Goal: Information Seeking & Learning: Understand process/instructions

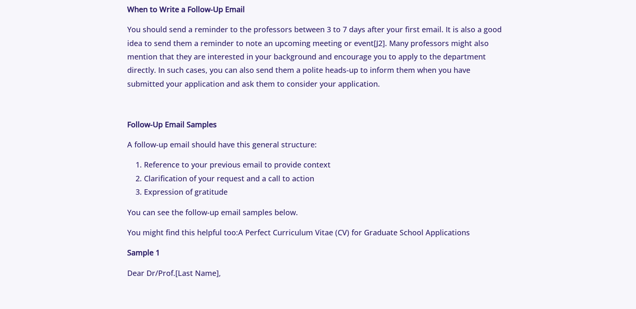
scroll to position [879, 0]
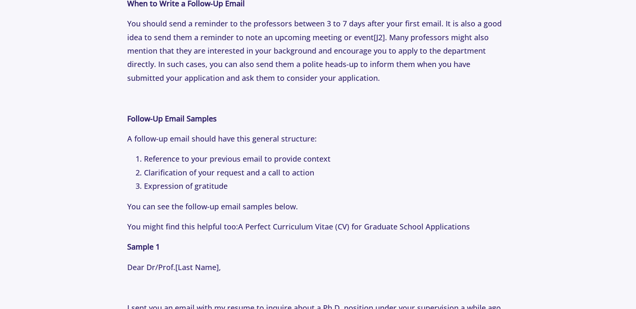
click at [184, 162] on li "Reference to your previous email to provide context" at bounding box center [326, 158] width 365 height 13
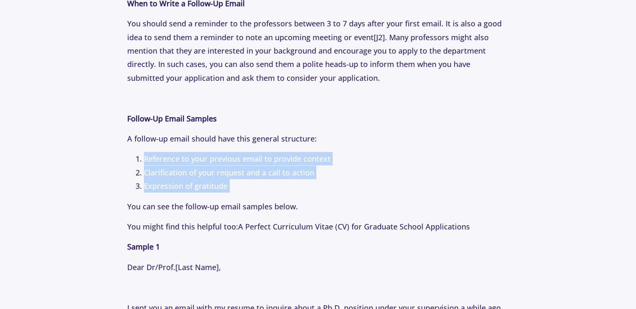
drag, startPoint x: 184, startPoint y: 162, endPoint x: 248, endPoint y: 206, distance: 77.7
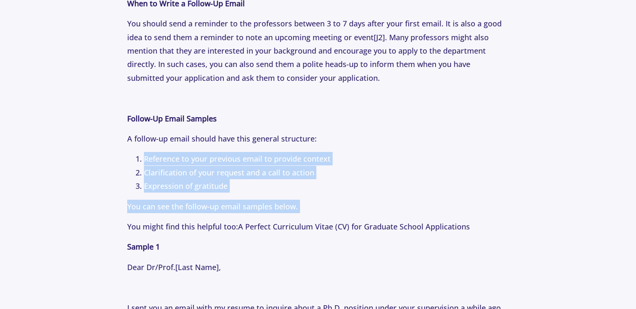
click at [248, 206] on p "You can see the follow-up email samples below." at bounding box center [318, 206] width 382 height 13
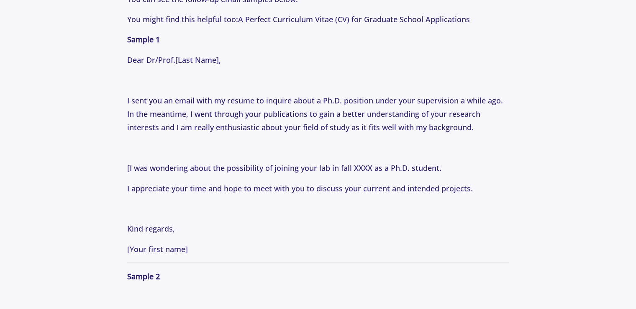
scroll to position [1090, 0]
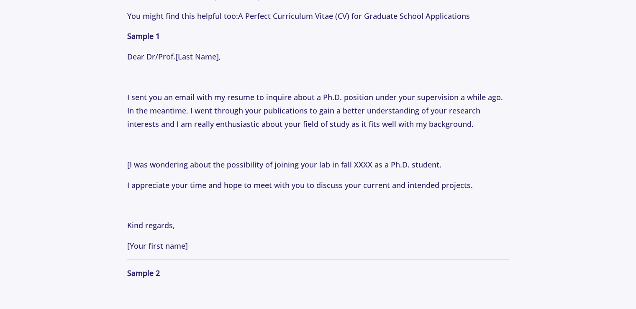
click at [357, 108] on p "I sent you an email with my resume to inquire about a Ph.D. position under your…" at bounding box center [318, 110] width 382 height 41
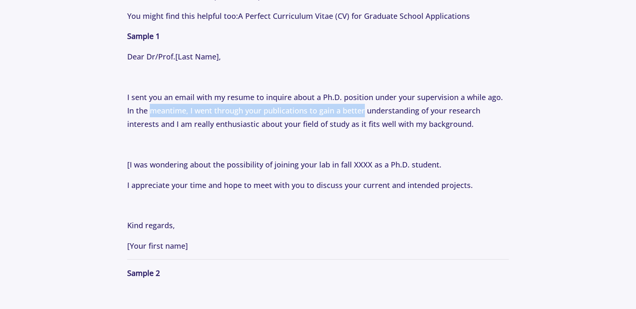
drag, startPoint x: 357, startPoint y: 108, endPoint x: 164, endPoint y: 108, distance: 193.4
click at [164, 108] on p "I sent you an email with my resume to inquire about a Ph.D. position under your…" at bounding box center [318, 110] width 382 height 41
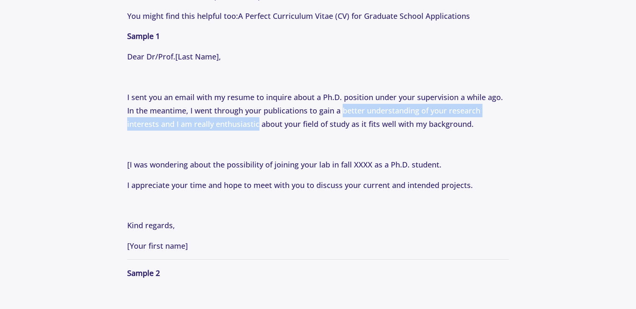
drag, startPoint x: 164, startPoint y: 108, endPoint x: 231, endPoint y: 130, distance: 70.4
click at [231, 130] on p "I sent you an email with my resume to inquire about a Ph.D. position under your…" at bounding box center [318, 110] width 382 height 41
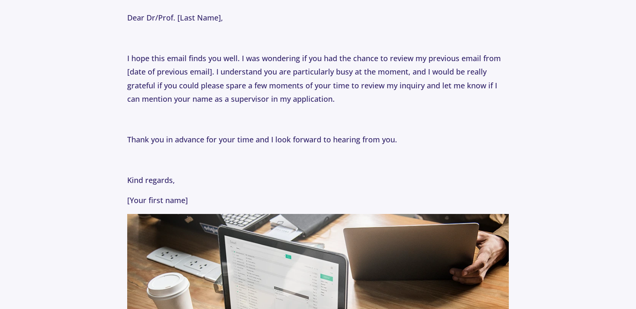
scroll to position [1424, 0]
